Goal: Task Accomplishment & Management: Manage account settings

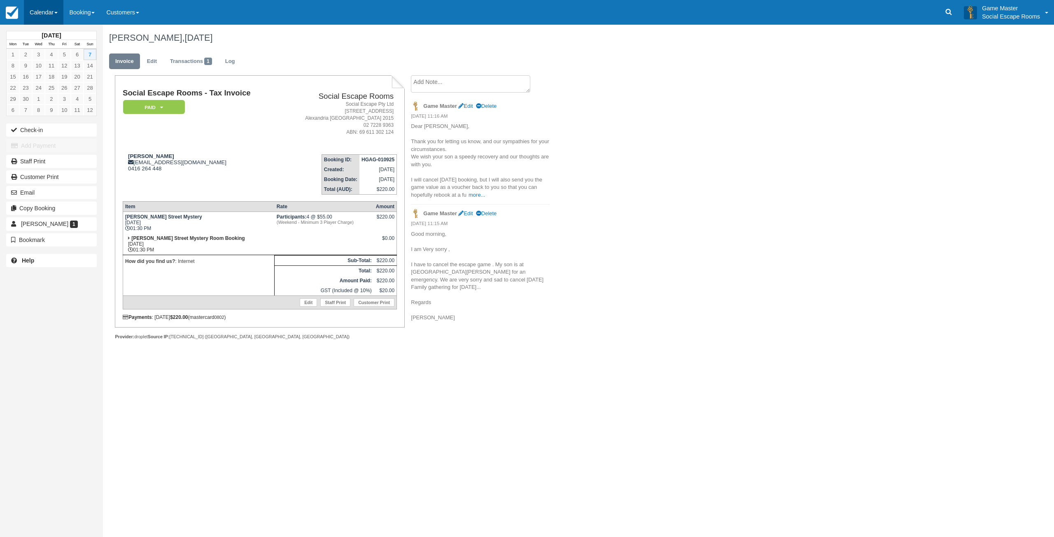
click at [51, 14] on link "Calendar" at bounding box center [44, 12] width 40 height 25
click at [43, 111] on link "Day" at bounding box center [56, 112] width 65 height 17
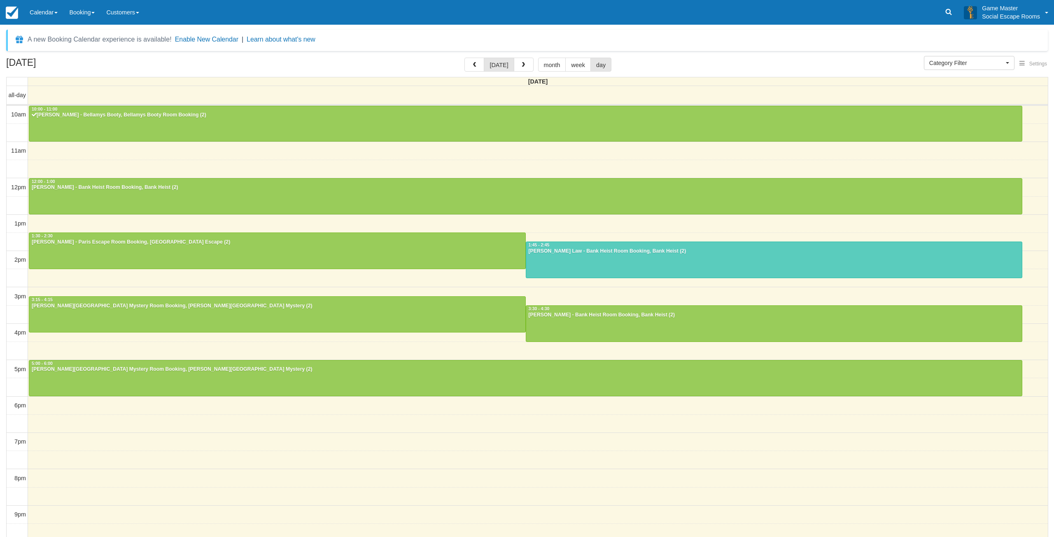
select select
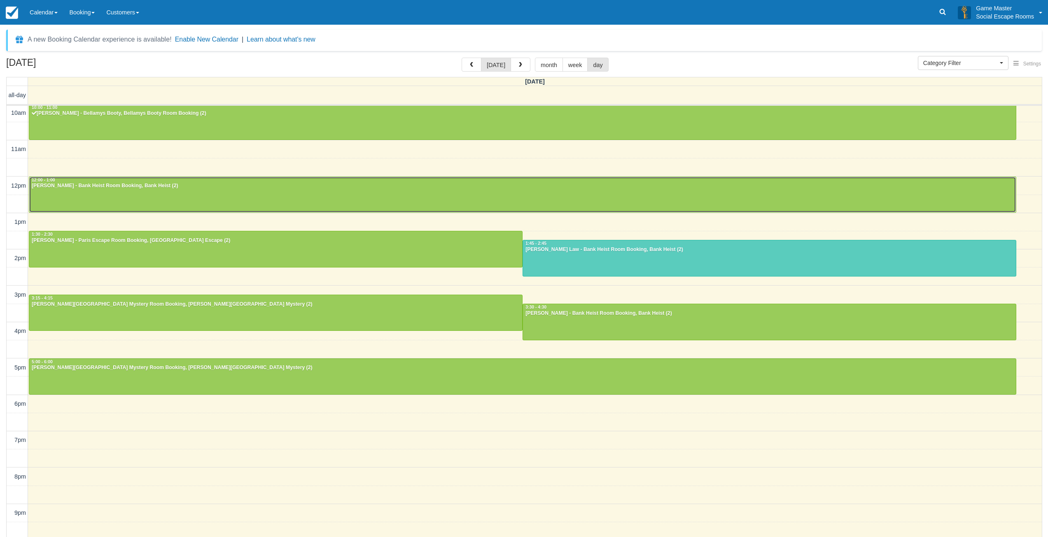
click at [136, 197] on div at bounding box center [522, 194] width 986 height 35
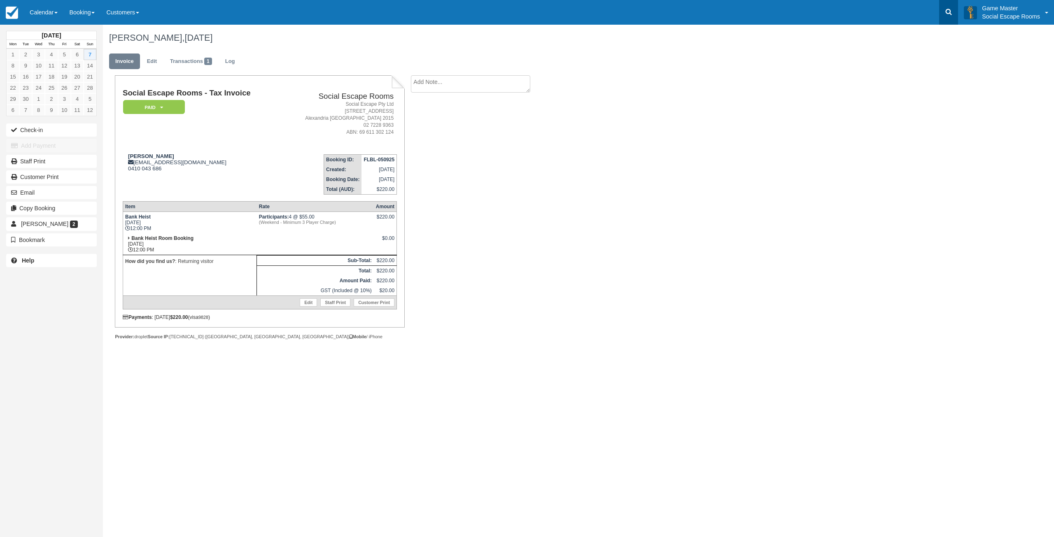
click at [957, 13] on link at bounding box center [948, 12] width 19 height 25
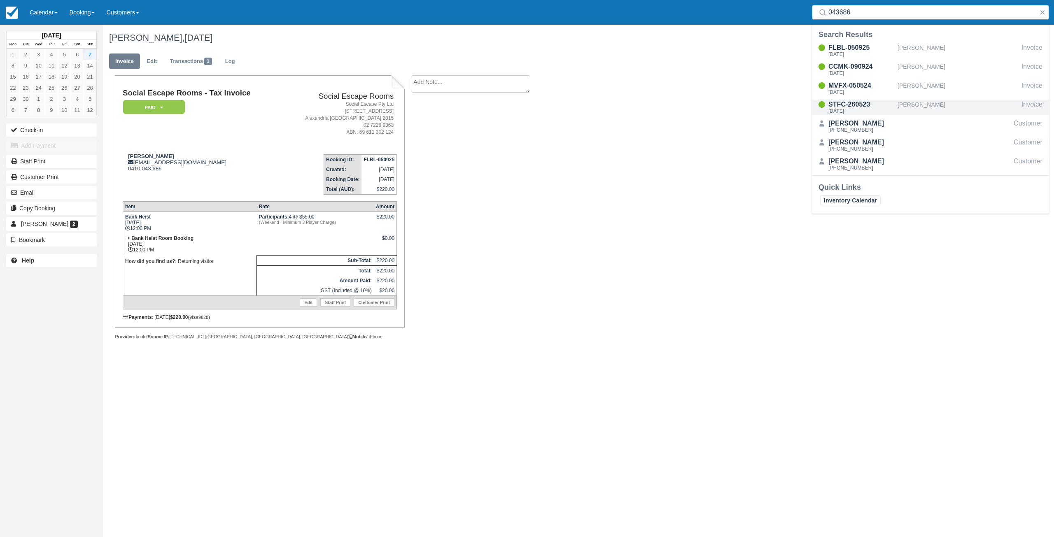
type input "043686"
drag, startPoint x: 868, startPoint y: 107, endPoint x: 872, endPoint y: 99, distance: 9.4
click at [178, 160] on div "Clare Hill clarerachelhill@me.com 0410 043 686" at bounding box center [201, 162] width 157 height 19
click at [189, 171] on div "Clare Hill clarerachelhill@me.com 0410 043 686" at bounding box center [201, 162] width 157 height 19
click at [35, 14] on link "Calendar" at bounding box center [44, 12] width 40 height 25
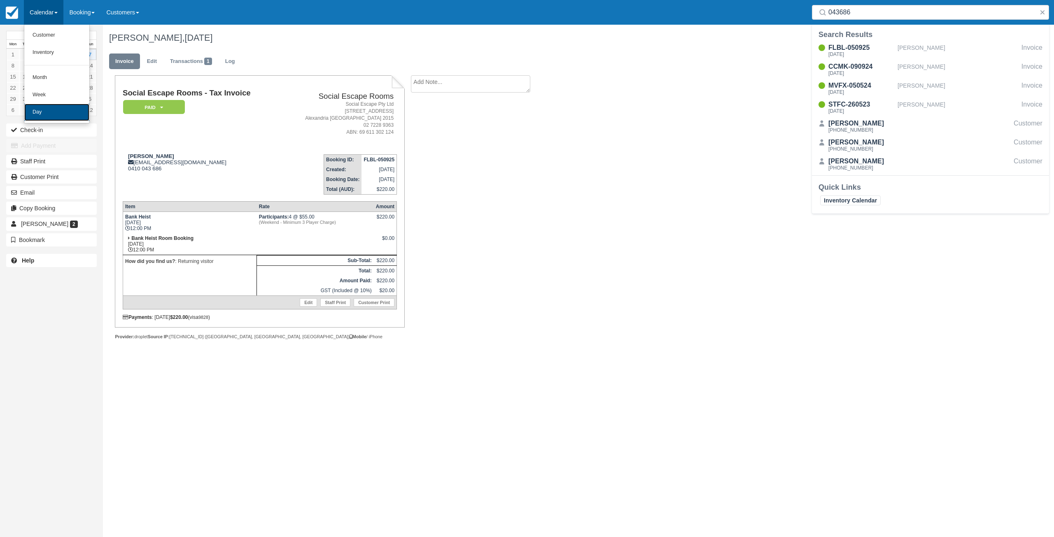
click at [40, 109] on link "Day" at bounding box center [56, 112] width 65 height 17
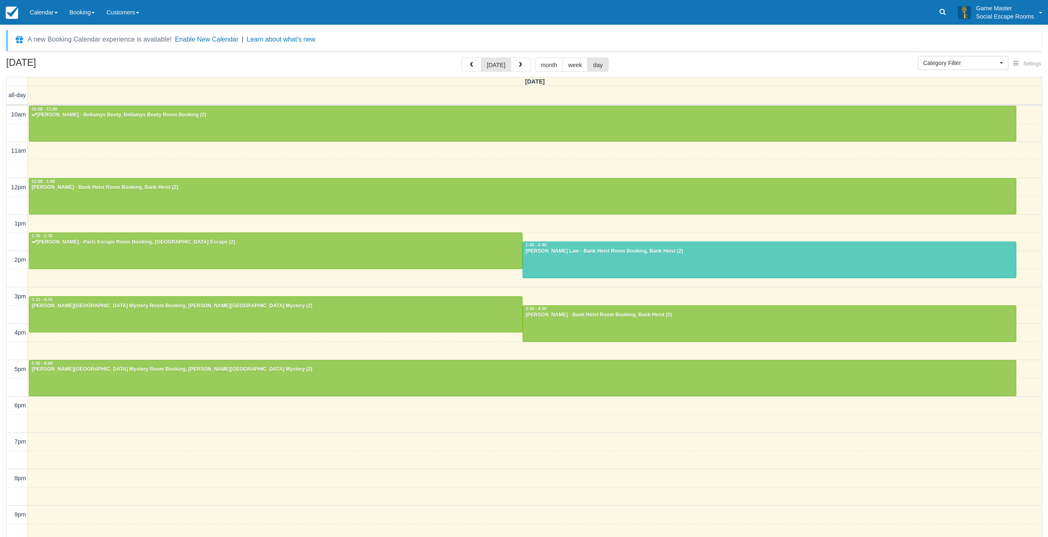
select select
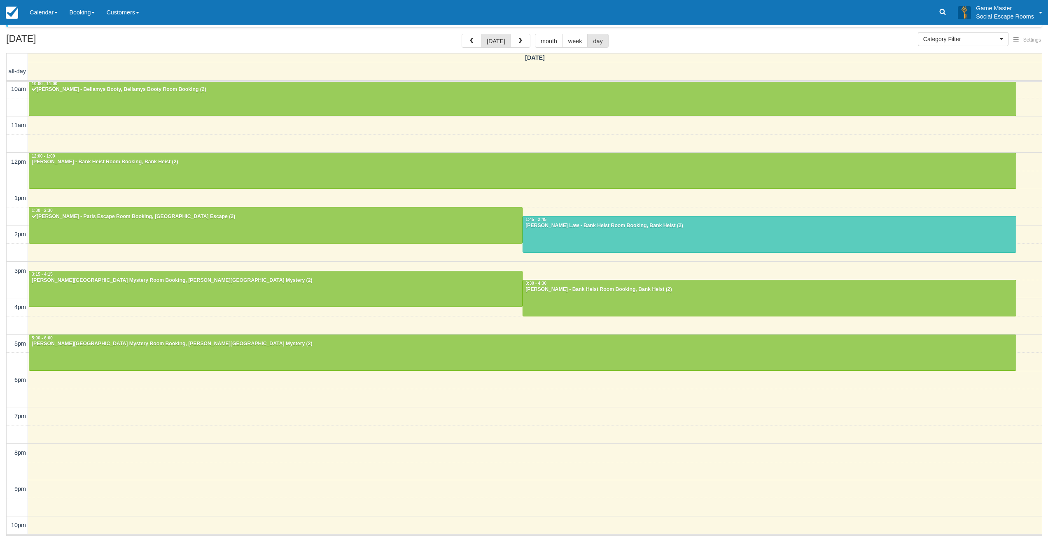
scroll to position [25, 0]
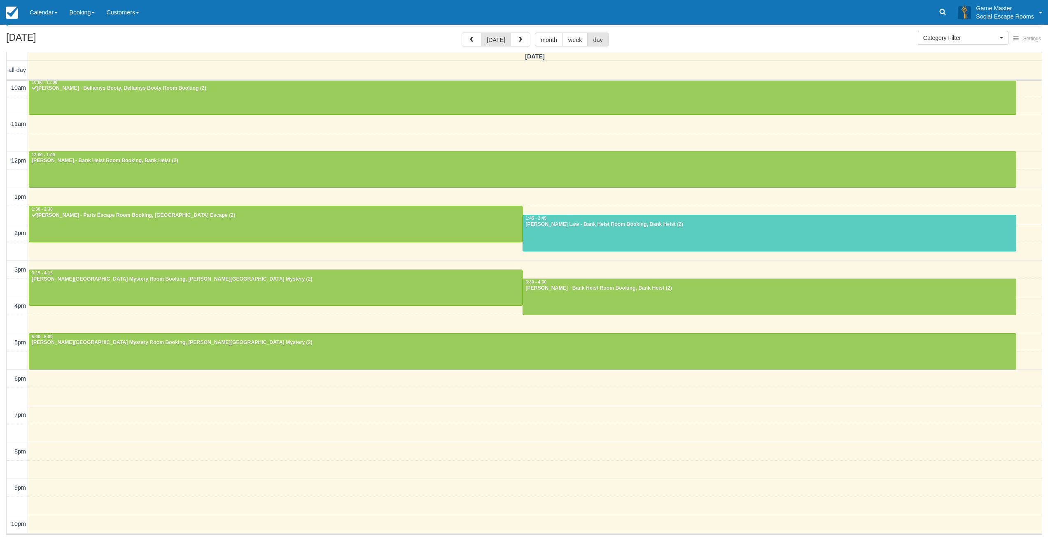
drag, startPoint x: 59, startPoint y: 18, endPoint x: 56, endPoint y: 31, distance: 13.2
click at [59, 18] on link "Calendar" at bounding box center [44, 12] width 40 height 25
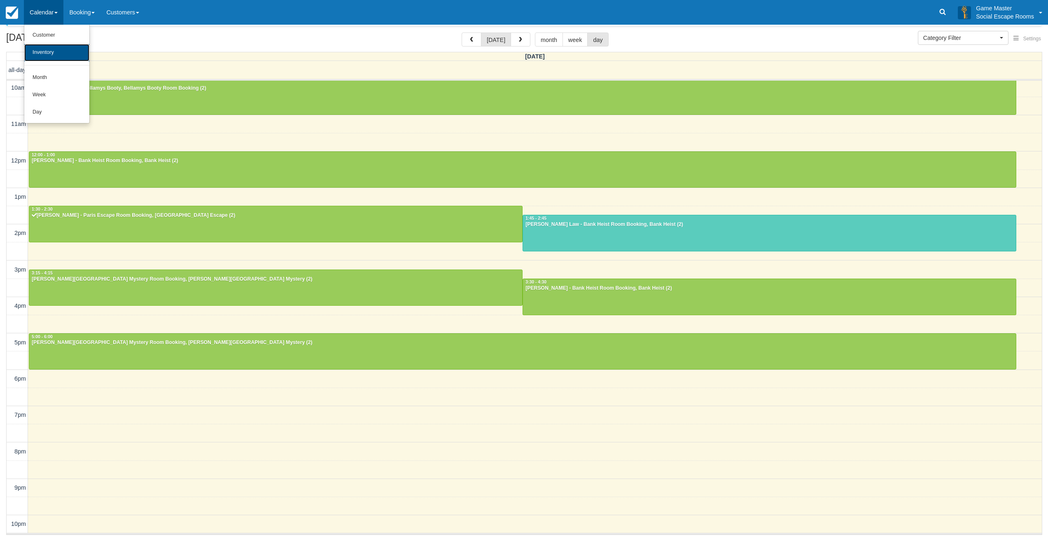
click at [53, 56] on link "Inventory" at bounding box center [56, 52] width 65 height 17
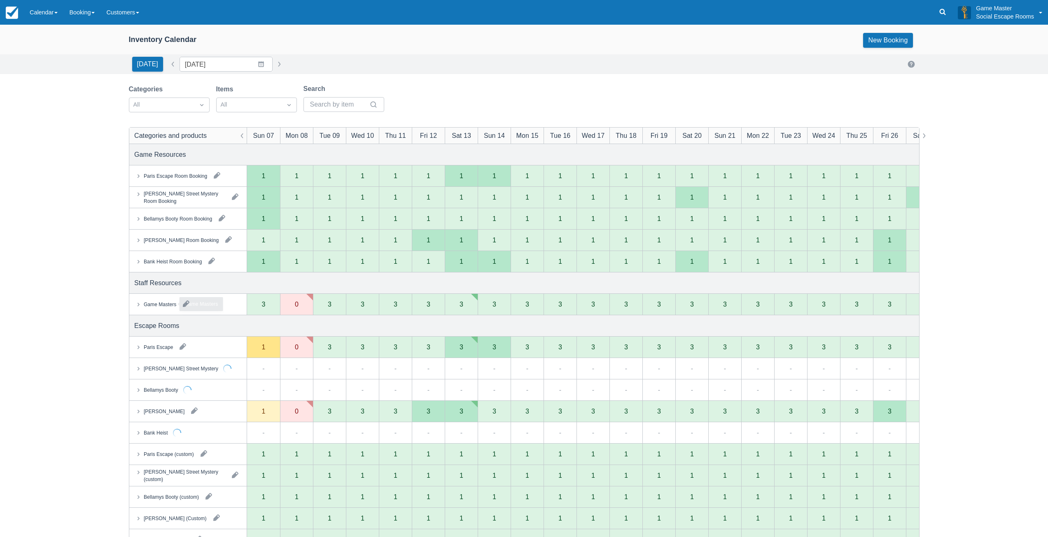
click at [161, 306] on div "Game Masters" at bounding box center [159, 303] width 33 height 7
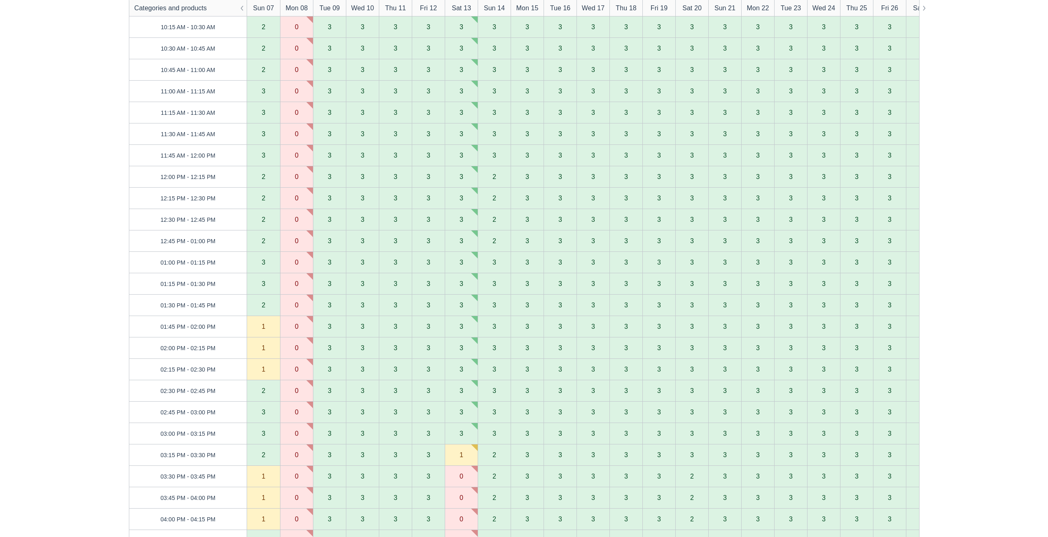
scroll to position [165, 0]
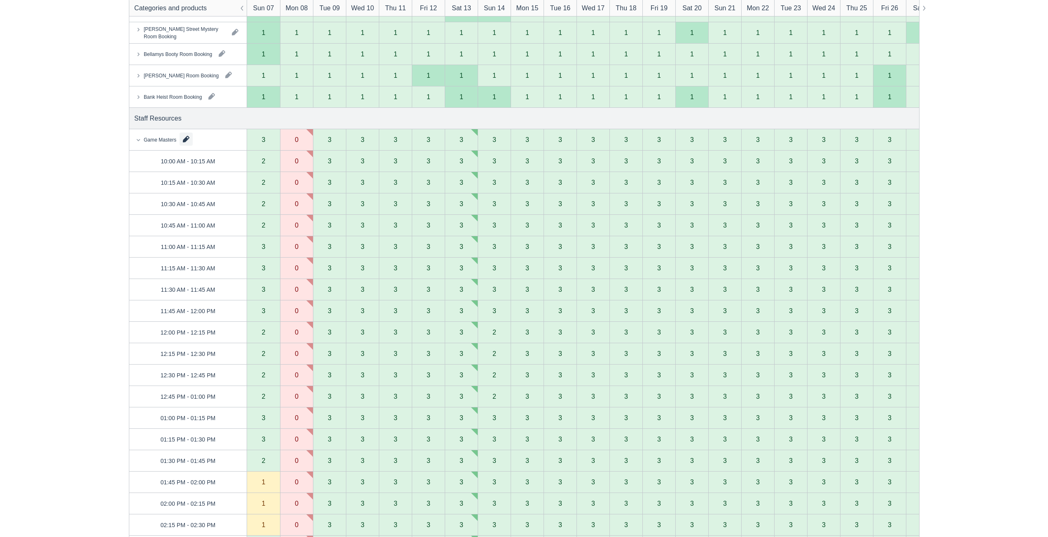
click at [187, 142] on button "button" at bounding box center [185, 139] width 13 height 13
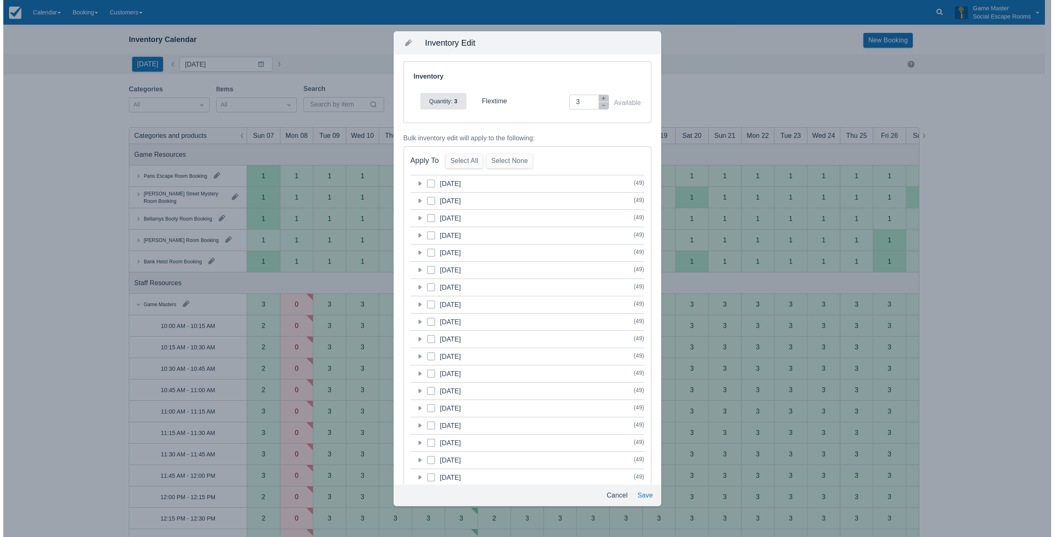
scroll to position [0, 0]
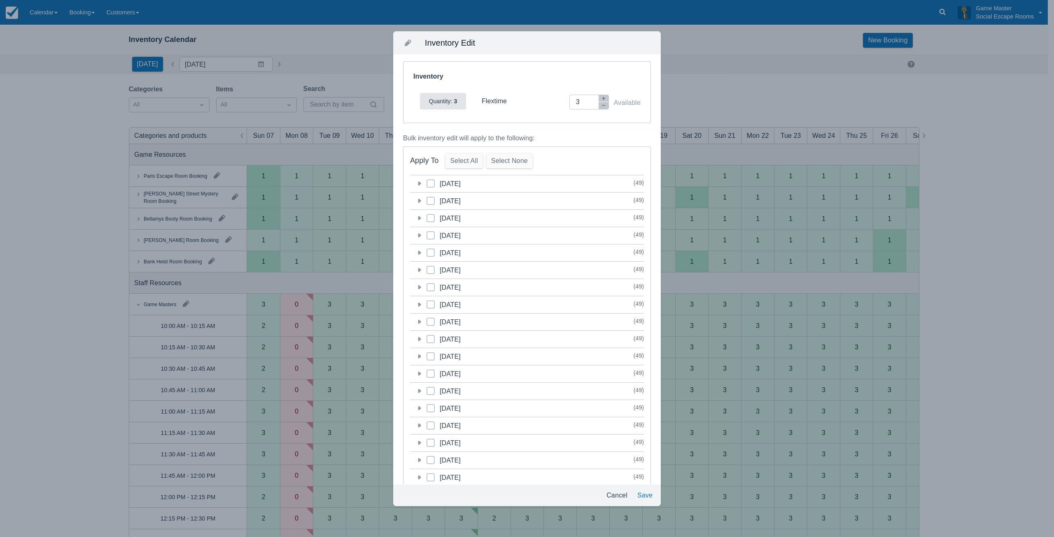
click at [418, 186] on icon at bounding box center [419, 183] width 8 height 8
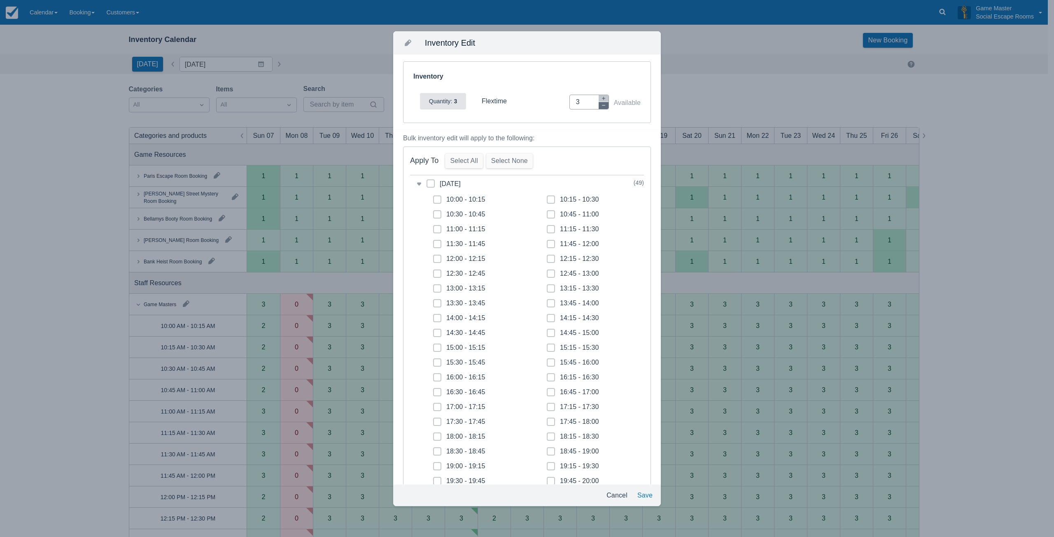
click at [601, 107] on icon "button" at bounding box center [603, 105] width 5 height 5
type input "2"
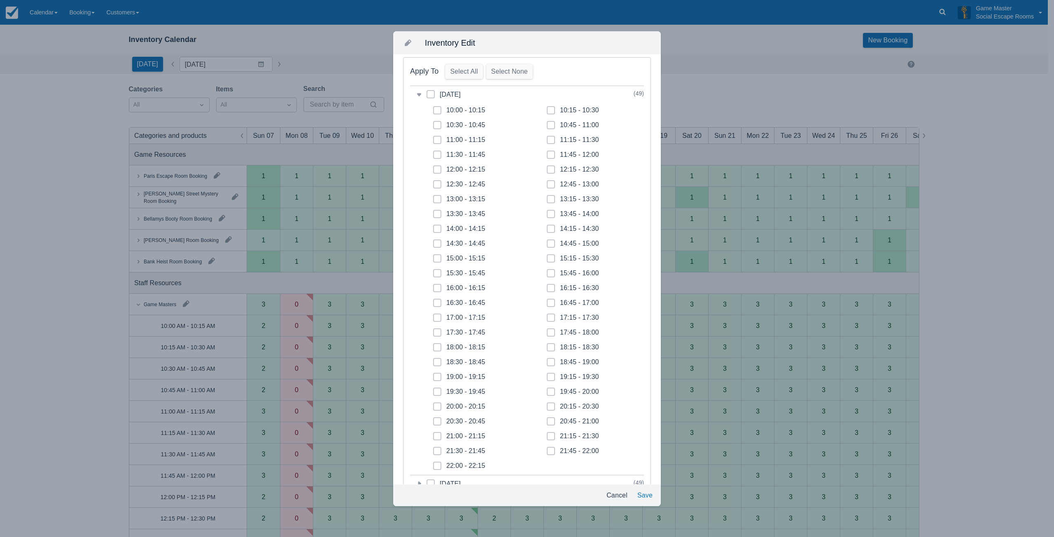
scroll to position [123, 0]
click at [438, 226] on icon at bounding box center [436, 224] width 3 height 3
click at [433, 222] on input "15:00 - 15:15" at bounding box center [433, 222] width 0 height 0
checkbox input "true"
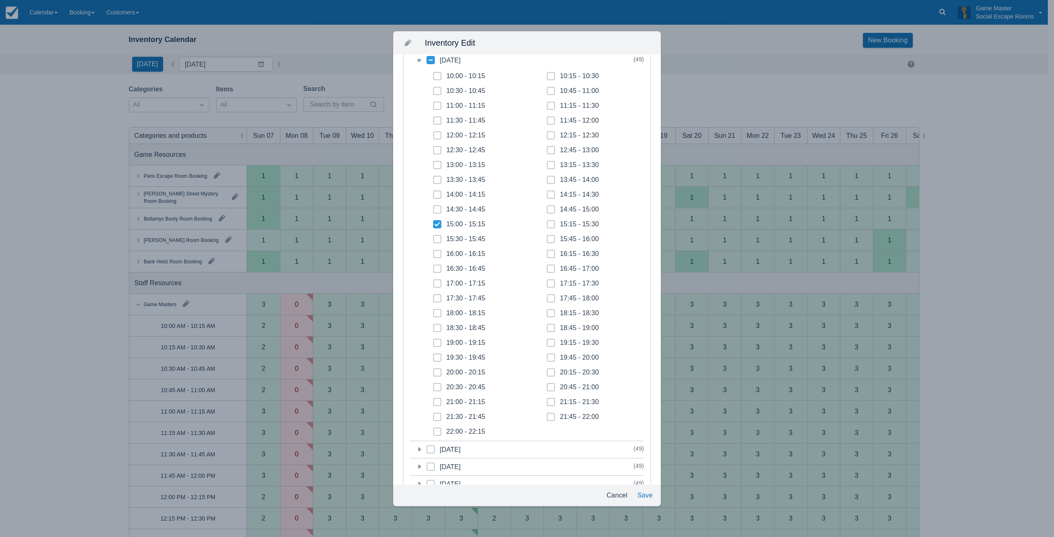
drag, startPoint x: 438, startPoint y: 225, endPoint x: 438, endPoint y: 242, distance: 17.3
click at [439, 225] on icon at bounding box center [437, 224] width 8 height 8
click at [433, 222] on input "15:00 - 15:15" at bounding box center [433, 222] width 0 height 0
checkbox input "false"
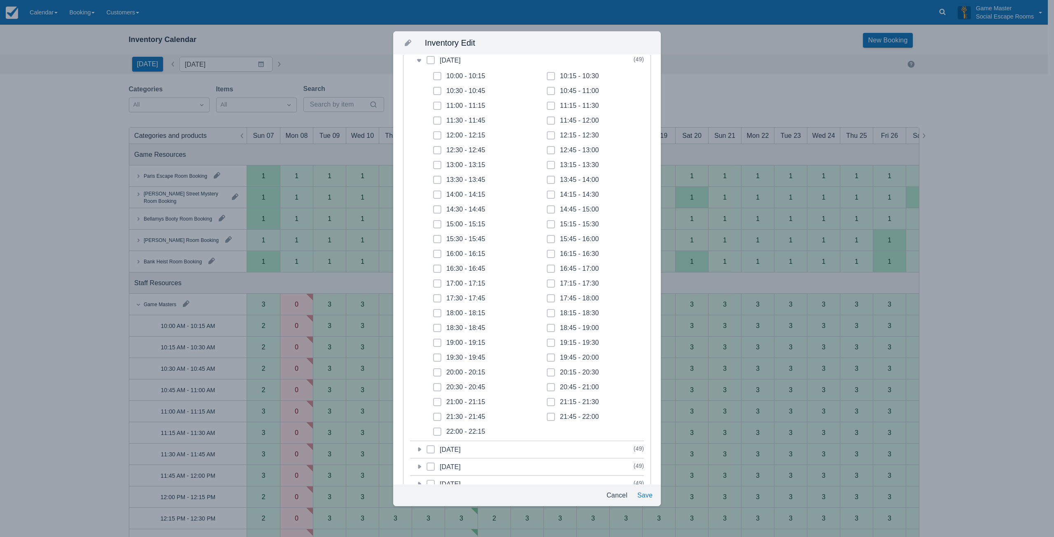
click at [436, 283] on icon at bounding box center [436, 283] width 3 height 3
click at [433, 282] on input "17:00 - 17:15" at bounding box center [433, 281] width 0 height 0
checkbox input "true"
click at [437, 296] on span at bounding box center [437, 301] width 8 height 15
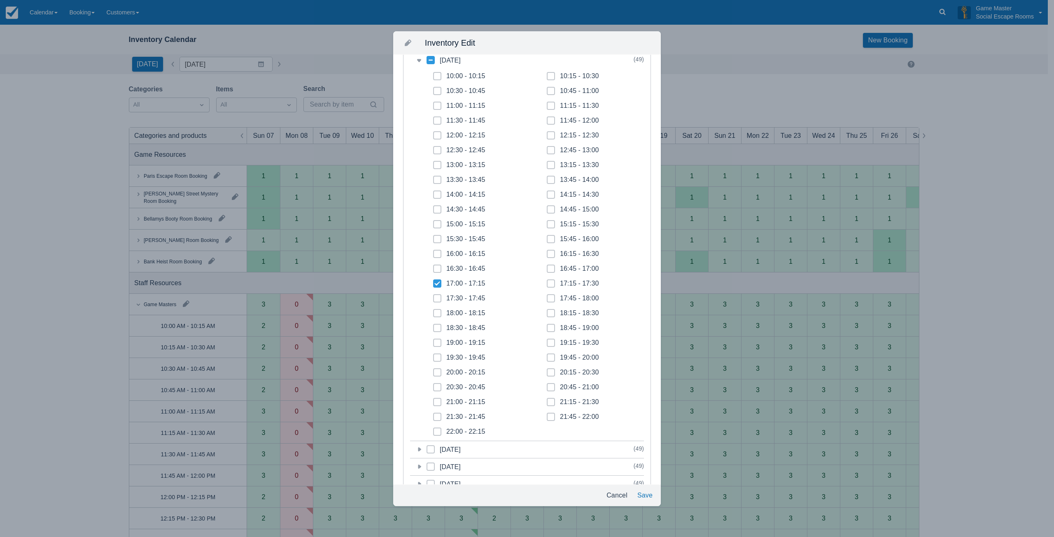
click at [433, 296] on input "17:30 - 17:45" at bounding box center [433, 296] width 0 height 0
checkbox input "true"
drag, startPoint x: 434, startPoint y: 312, endPoint x: 435, endPoint y: 322, distance: 10.4
click at [435, 314] on span at bounding box center [437, 316] width 8 height 15
click at [433, 311] on input "18:00 - 18:15" at bounding box center [433, 311] width 0 height 0
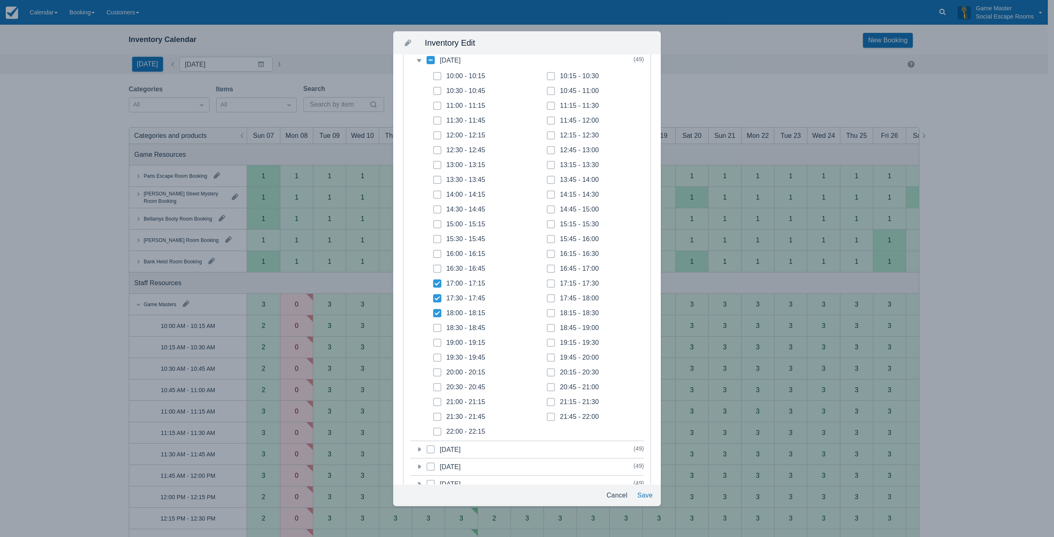
checkbox input "true"
click at [435, 326] on icon at bounding box center [436, 327] width 3 height 3
click at [433, 326] on input "18:30 - 18:45" at bounding box center [433, 326] width 0 height 0
checkbox input "true"
drag, startPoint x: 434, startPoint y: 343, endPoint x: 436, endPoint y: 348, distance: 5.4
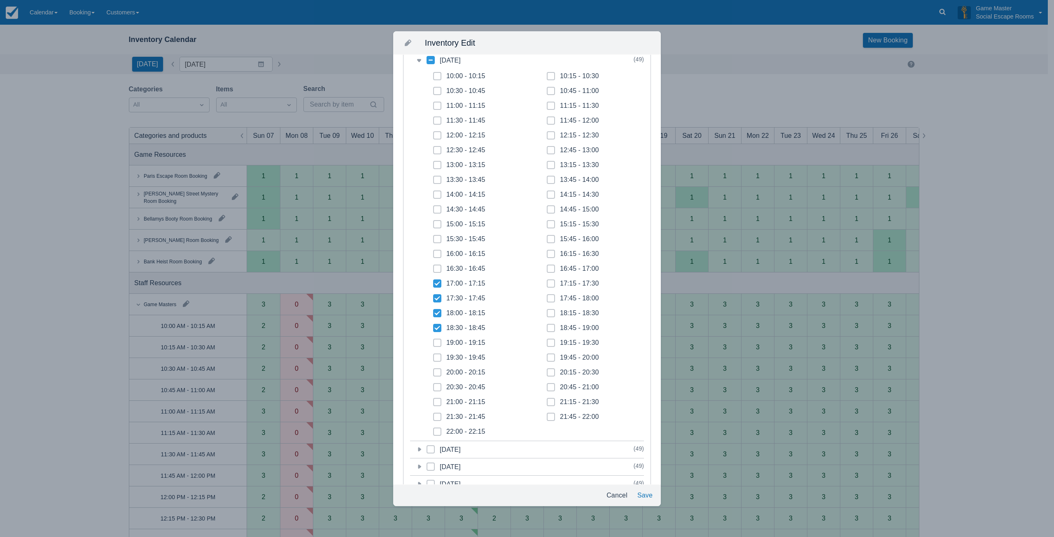
click at [435, 345] on span at bounding box center [437, 346] width 8 height 15
click at [433, 341] on input "19:00 - 19:15" at bounding box center [433, 340] width 0 height 0
checkbox input "true"
click at [436, 357] on icon at bounding box center [436, 357] width 3 height 3
click at [433, 356] on input "19:30 - 19:45" at bounding box center [433, 355] width 0 height 0
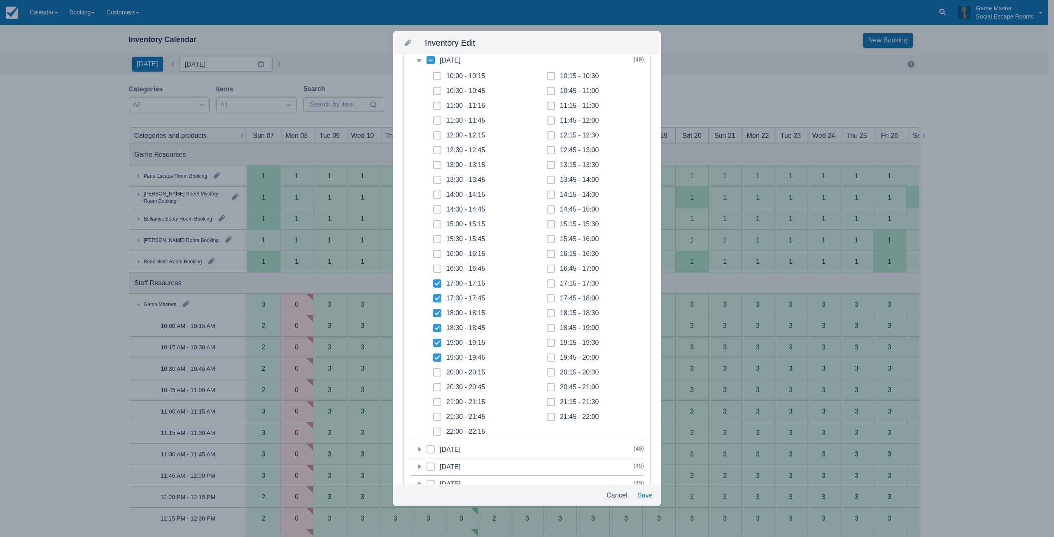
checkbox input "true"
drag, startPoint x: 435, startPoint y: 375, endPoint x: 437, endPoint y: 380, distance: 5.6
click at [435, 376] on span at bounding box center [437, 375] width 8 height 15
click at [433, 370] on input "20:00 - 20:15" at bounding box center [433, 370] width 0 height 0
checkbox input "true"
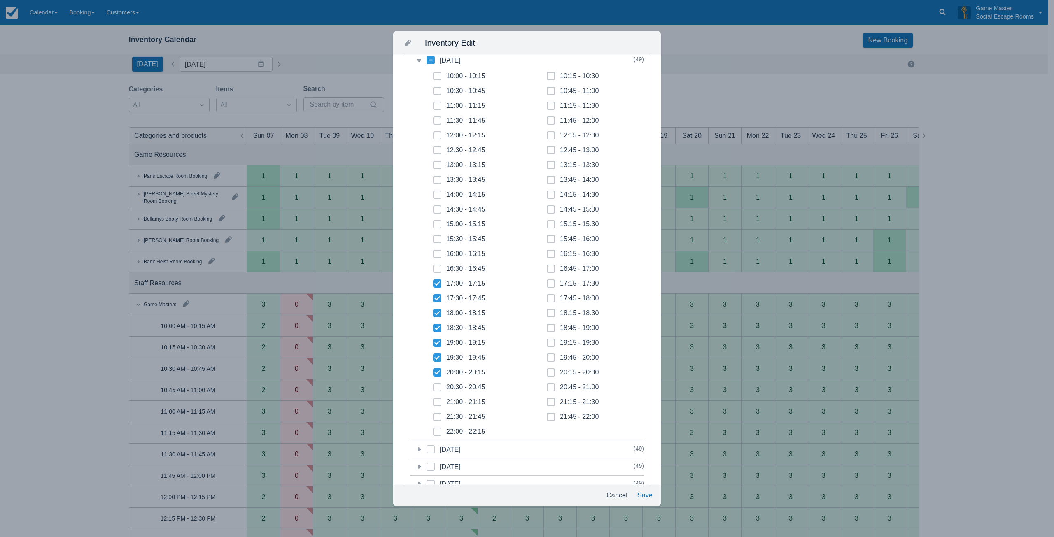
drag, startPoint x: 437, startPoint y: 388, endPoint x: 438, endPoint y: 403, distance: 15.3
click at [437, 390] on span at bounding box center [437, 390] width 8 height 15
click at [433, 385] on input "20:30 - 20:45" at bounding box center [433, 385] width 0 height 0
checkbox input "true"
drag, startPoint x: 438, startPoint y: 404, endPoint x: 438, endPoint y: 418, distance: 13.6
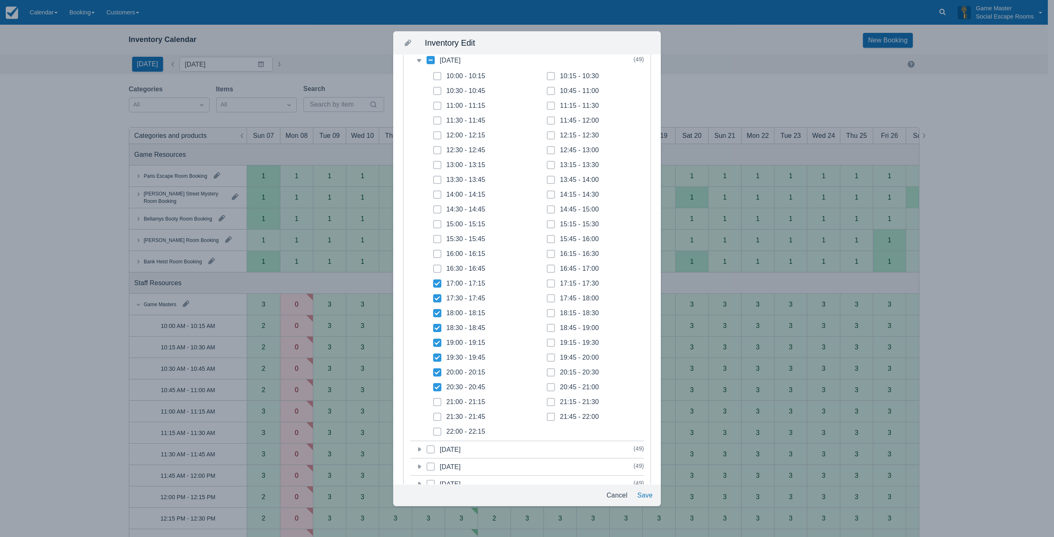
click at [438, 407] on span at bounding box center [437, 405] width 8 height 15
click at [433, 400] on input "21:00 - 21:15" at bounding box center [433, 400] width 0 height 0
checkbox input "true"
click at [438, 421] on span at bounding box center [437, 420] width 8 height 15
click at [433, 415] on input "21:30 - 21:45" at bounding box center [433, 414] width 0 height 0
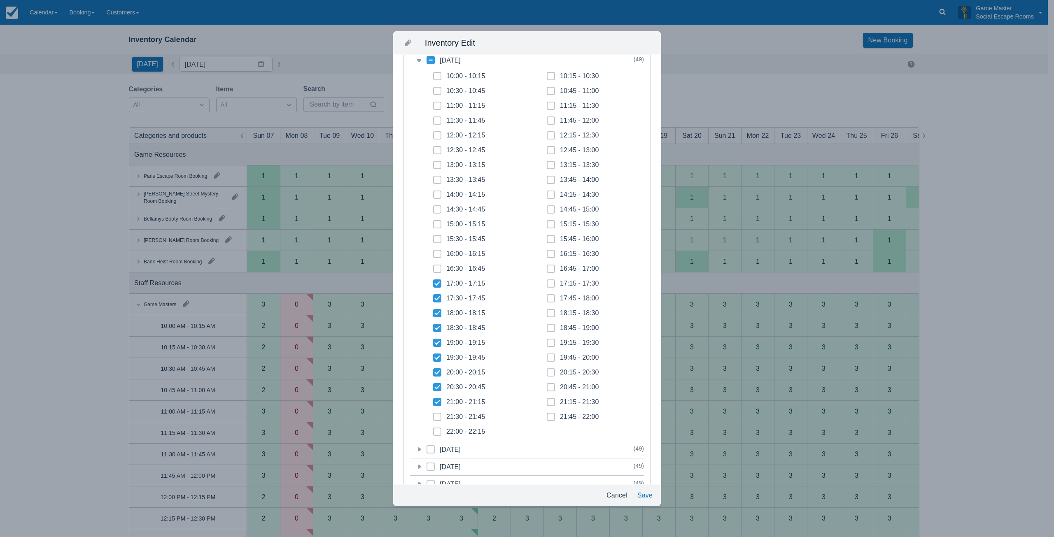
checkbox input "true"
drag, startPoint x: 438, startPoint y: 433, endPoint x: 508, endPoint y: 421, distance: 70.9
click at [442, 433] on label "22:00 - 22:15" at bounding box center [459, 432] width 52 height 8
click at [433, 430] on input "22:00 - 22:15" at bounding box center [433, 429] width 0 height 0
checkbox input "true"
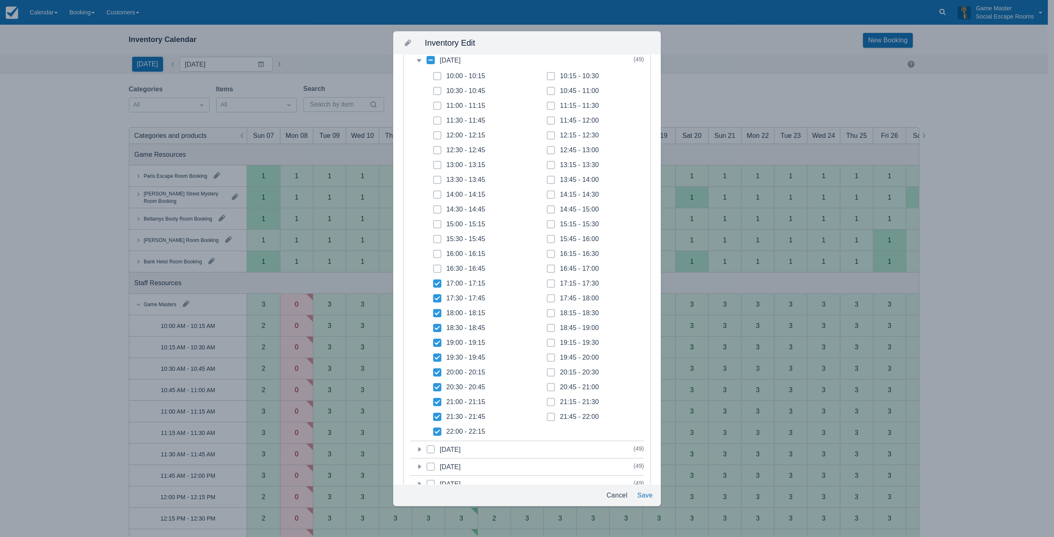
click at [550, 414] on span at bounding box center [551, 420] width 8 height 15
click at [547, 414] on input "21:45 - 22:00" at bounding box center [547, 414] width 0 height 0
checkbox input "true"
click at [551, 403] on span at bounding box center [551, 405] width 8 height 15
click at [547, 400] on input "21:15 - 21:30" at bounding box center [547, 400] width 0 height 0
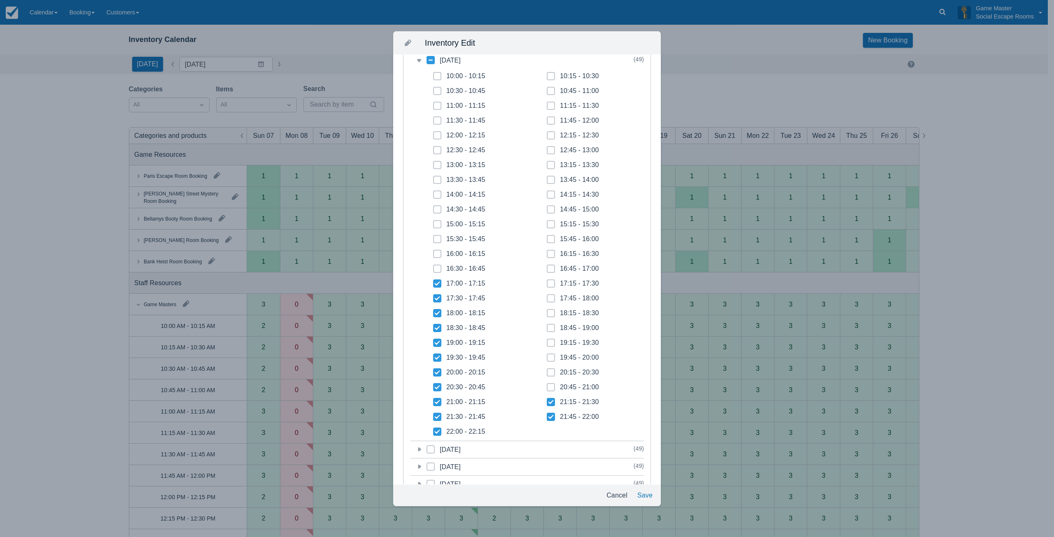
checkbox input "true"
click at [552, 385] on span at bounding box center [551, 390] width 8 height 15
click at [547, 385] on input "20:45 - 21:00" at bounding box center [547, 385] width 0 height 0
checkbox input "true"
drag, startPoint x: 552, startPoint y: 372, endPoint x: 553, endPoint y: 362, distance: 10.0
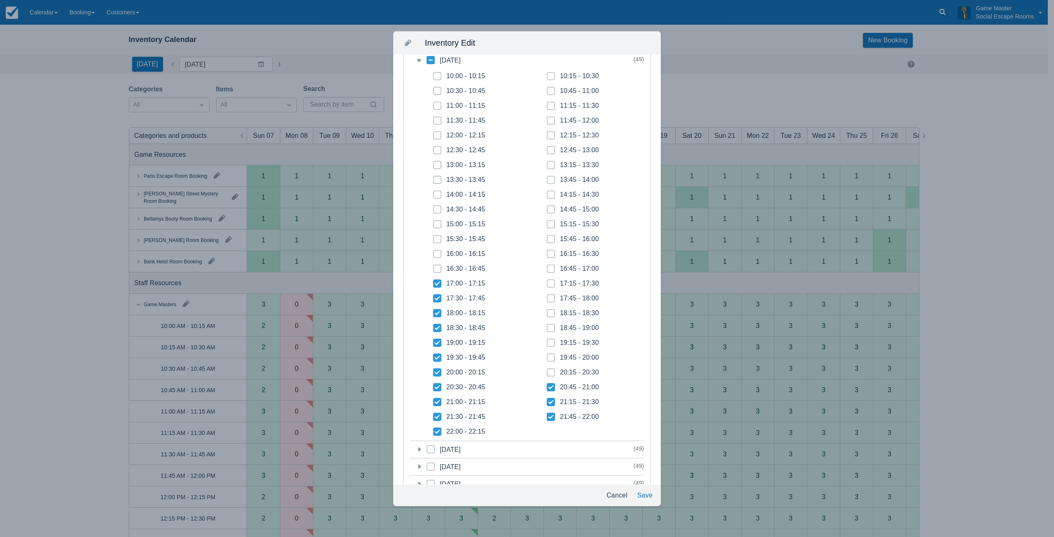
click at [552, 371] on label "20:15 - 20:30" at bounding box center [573, 372] width 52 height 8
click at [547, 370] on input "20:15 - 20:30" at bounding box center [547, 370] width 0 height 0
checkbox input "true"
drag, startPoint x: 553, startPoint y: 360, endPoint x: 553, endPoint y: 347, distance: 12.3
click at [553, 358] on label "19:45 - 20:00" at bounding box center [573, 358] width 52 height 8
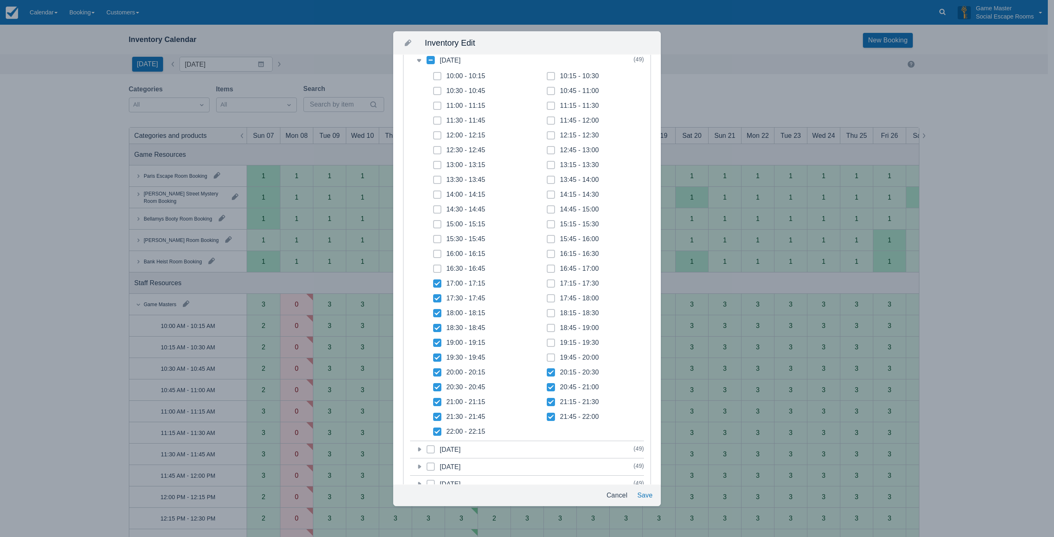
click at [547, 356] on input "19:45 - 20:00" at bounding box center [547, 355] width 0 height 0
checkbox input "true"
click at [553, 344] on label "19:15 - 19:30" at bounding box center [573, 343] width 52 height 8
click at [547, 341] on input "19:15 - 19:30" at bounding box center [547, 340] width 0 height 0
checkbox input "true"
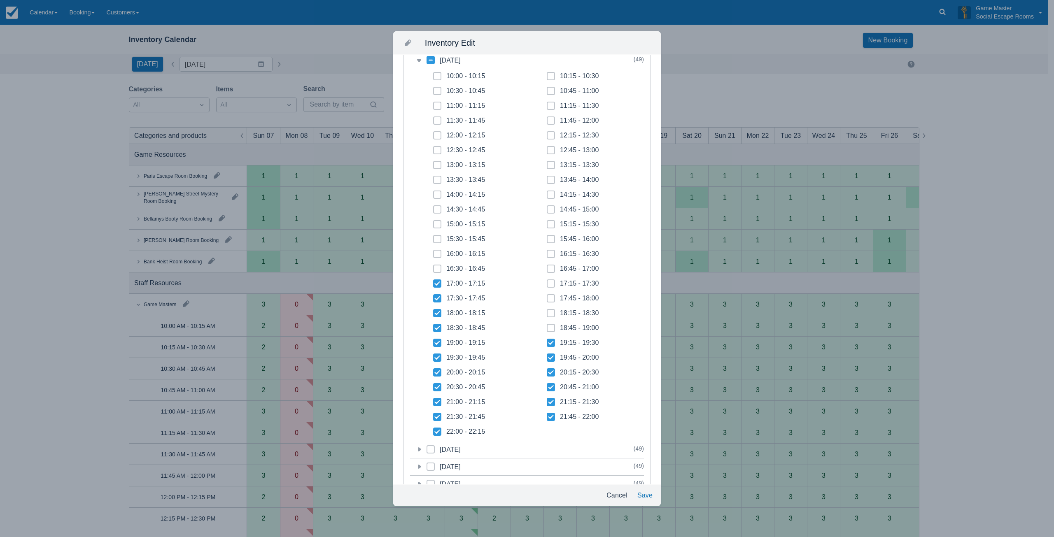
drag, startPoint x: 550, startPoint y: 328, endPoint x: 550, endPoint y: 317, distance: 10.7
click at [550, 327] on span at bounding box center [551, 331] width 8 height 15
click at [547, 326] on input "18:45 - 19:00" at bounding box center [547, 326] width 0 height 0
checkbox input "true"
click at [550, 313] on span at bounding box center [551, 316] width 8 height 15
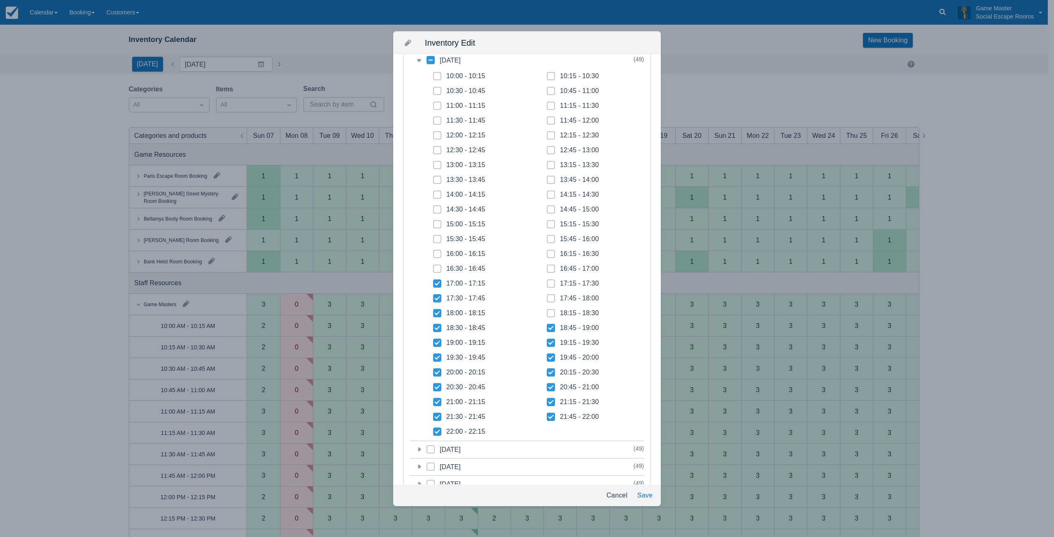
click at [547, 311] on input "18:15 - 18:30" at bounding box center [547, 311] width 0 height 0
checkbox input "true"
drag, startPoint x: 546, startPoint y: 300, endPoint x: 549, endPoint y: 286, distance: 14.4
click at [549, 297] on icon at bounding box center [550, 298] width 3 height 3
click at [547, 296] on input "17:45 - 18:00" at bounding box center [547, 296] width 0 height 0
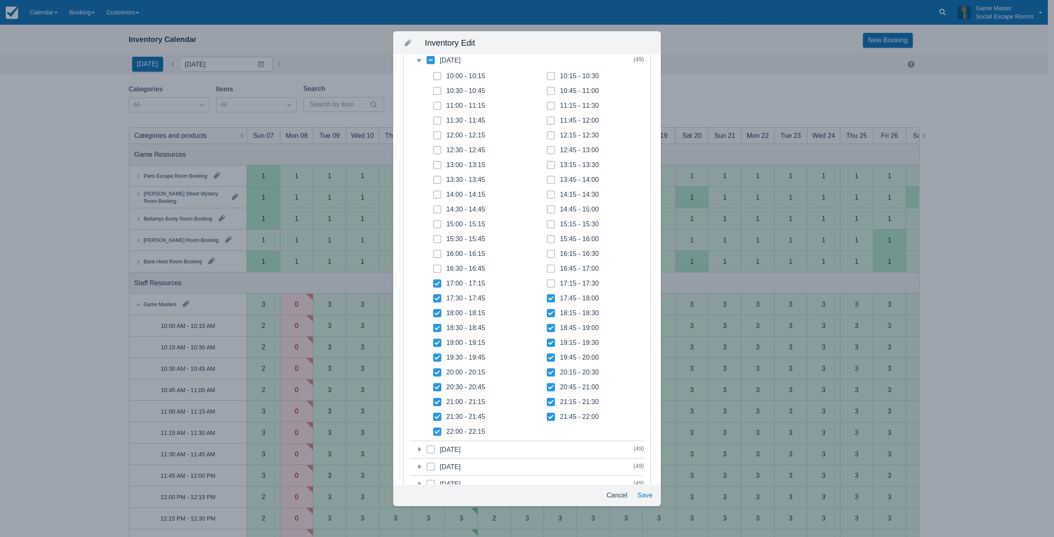
checkbox input "true"
click at [549, 283] on span at bounding box center [551, 286] width 8 height 15
click at [547, 282] on input "17:15 - 17:30" at bounding box center [547, 281] width 0 height 0
checkbox input "true"
click at [646, 491] on button "Save" at bounding box center [645, 495] width 22 height 15
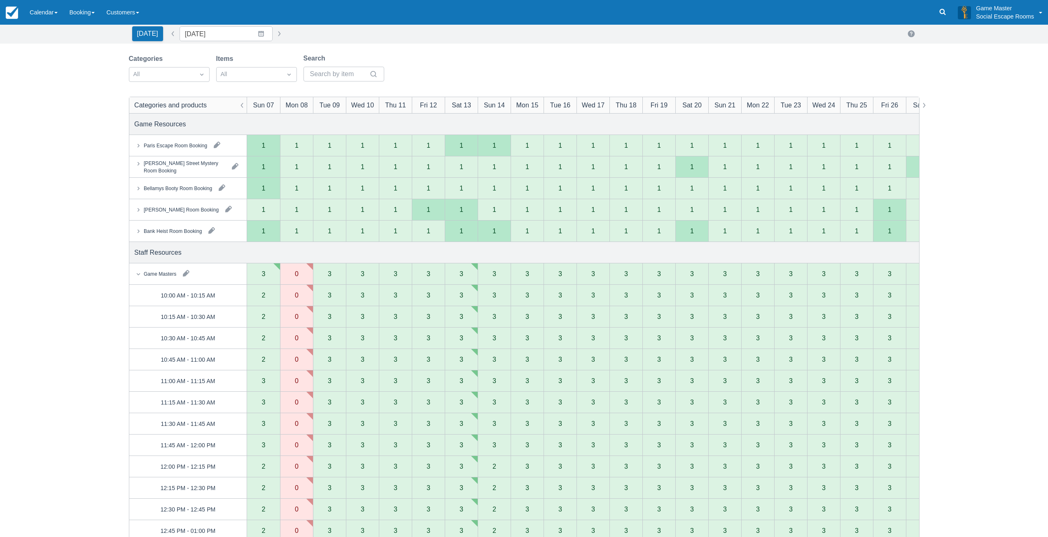
scroll to position [0, 0]
